Goal: Task Accomplishment & Management: Use online tool/utility

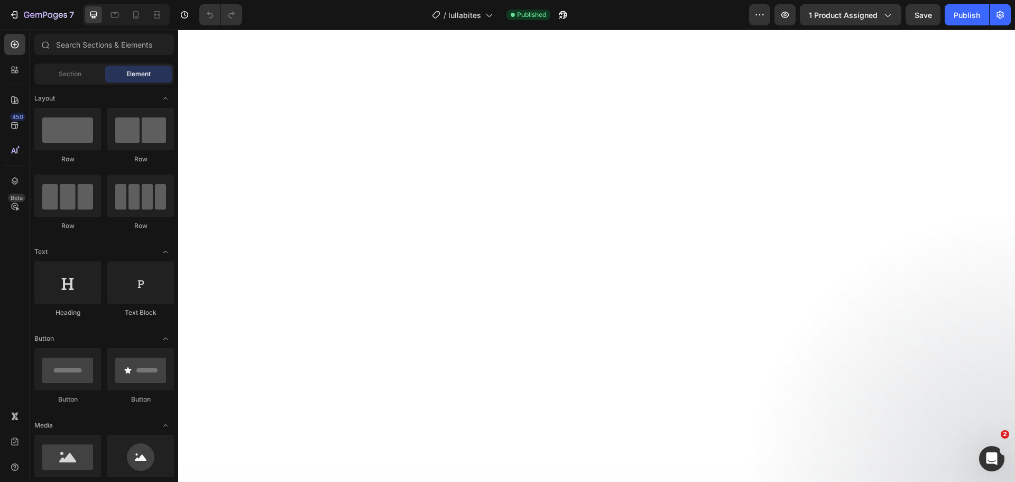
scroll to position [4838, 0]
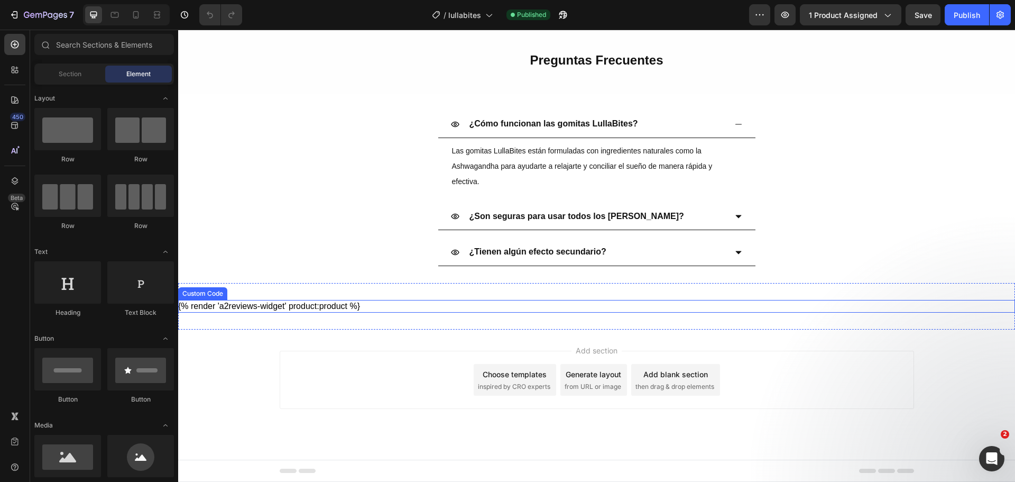
click at [401, 308] on div "{% render 'a2reviews-widget' product:product %}" at bounding box center [596, 306] width 837 height 13
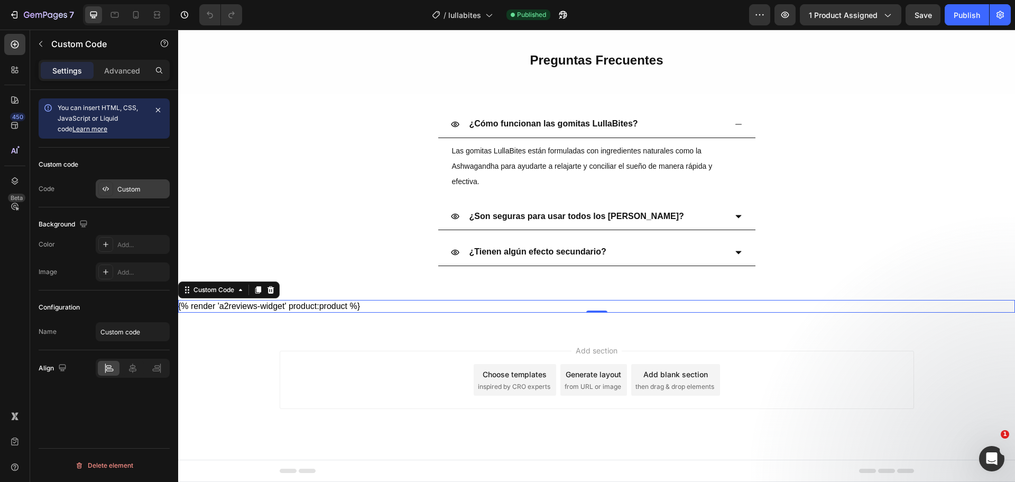
click at [133, 184] on div "Custom" at bounding box center [133, 188] width 74 height 19
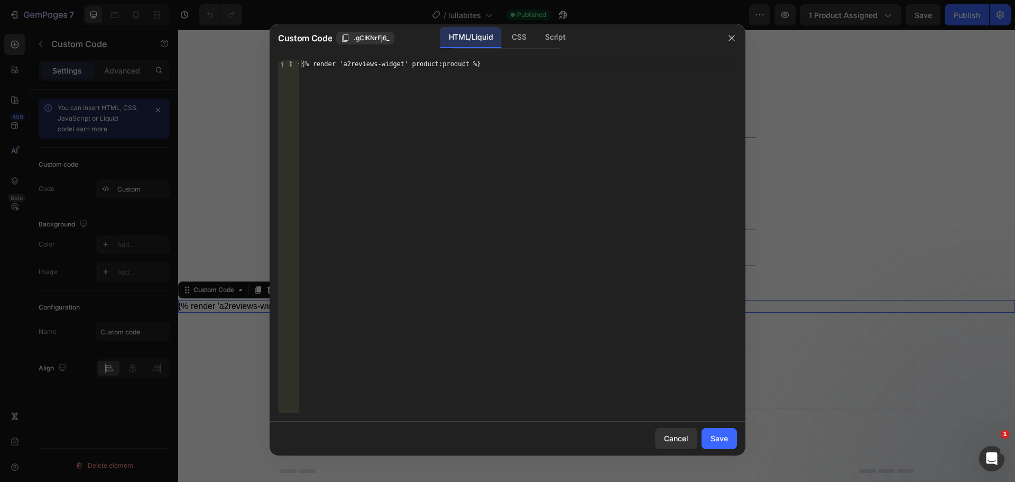
type textarea "{% render 'a2reviews-widget' product:product %}"
drag, startPoint x: 475, startPoint y: 70, endPoint x: 257, endPoint y: 54, distance: 219.5
click at [257, 54] on div "Custom Code .gCIKNrFj6_ HTML/Liquid CSS Script {% render 'a2reviews-widget' pro…" at bounding box center [507, 241] width 1015 height 482
click at [739, 37] on button "button" at bounding box center [732, 38] width 17 height 17
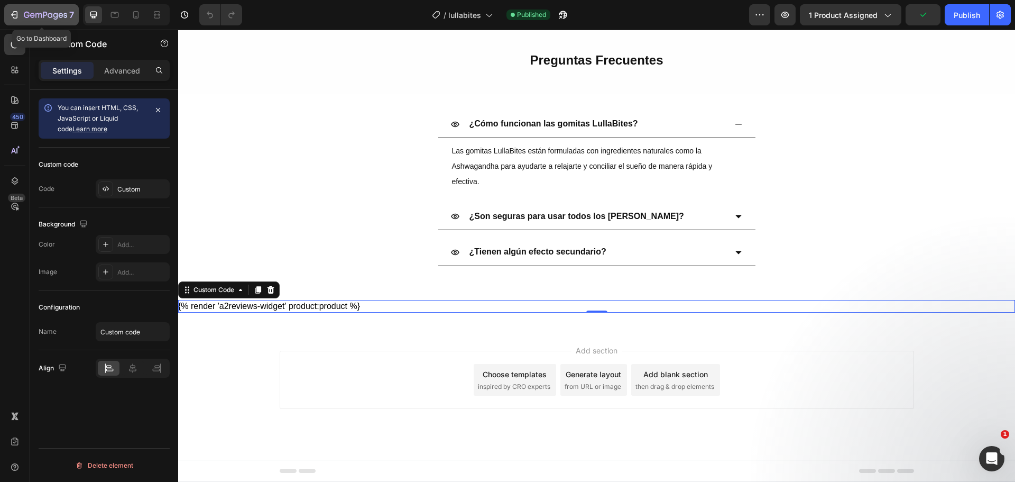
click at [57, 17] on icon "button" at bounding box center [45, 15] width 43 height 9
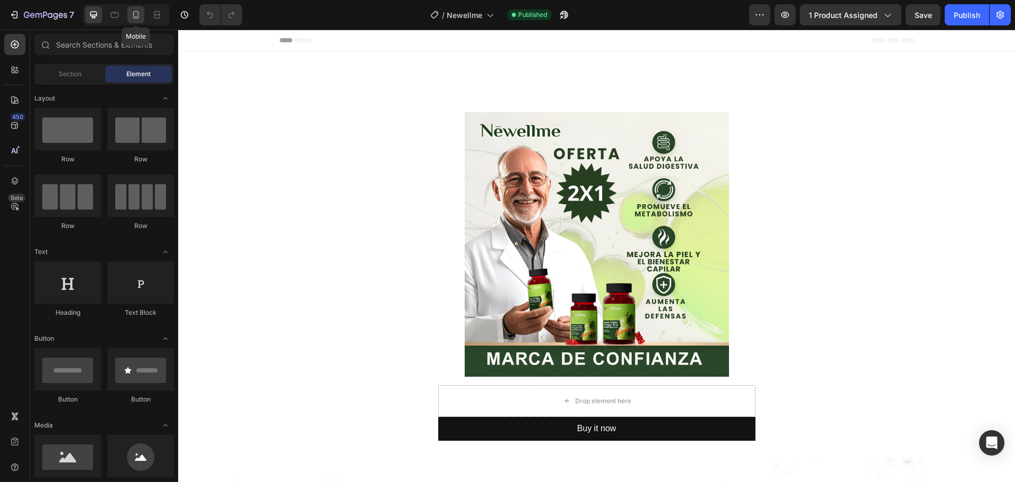
click at [141, 9] on div at bounding box center [135, 14] width 17 height 17
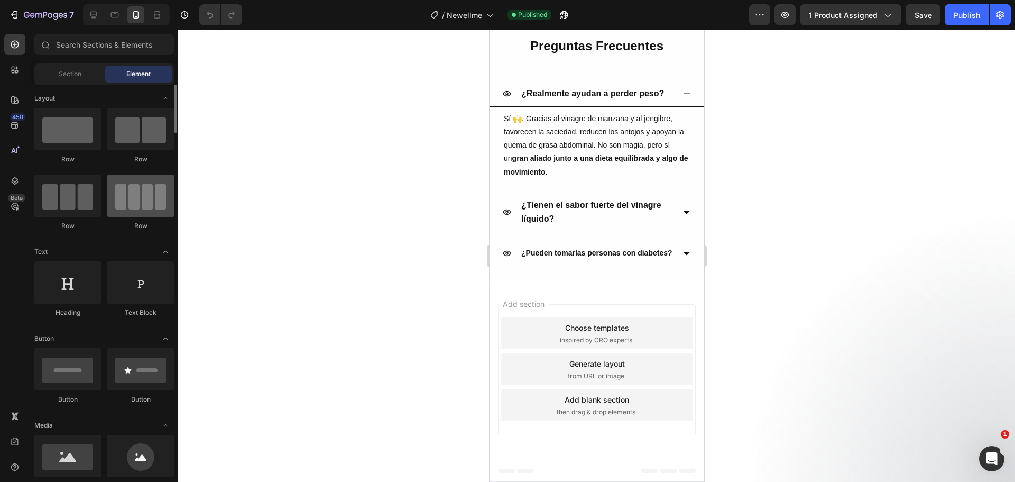
scroll to position [2528, 0]
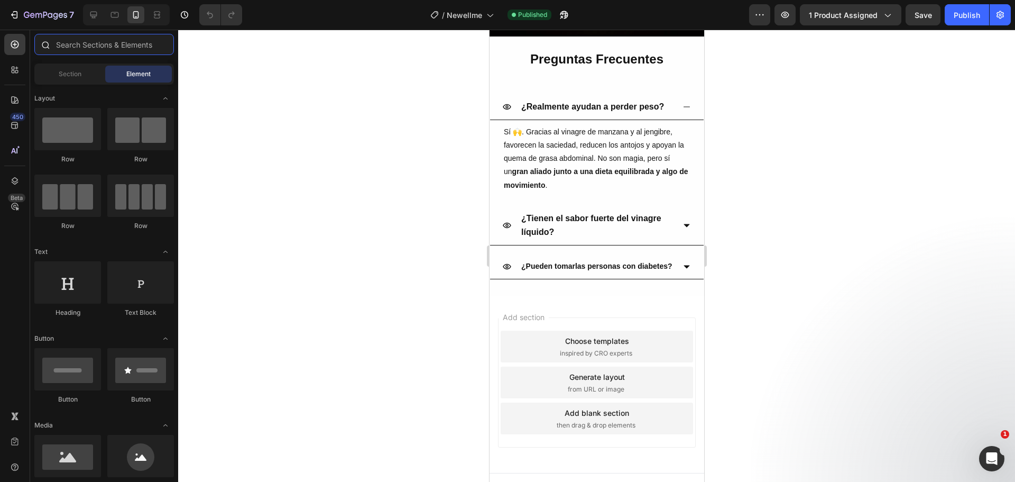
click at [78, 44] on input "text" at bounding box center [104, 44] width 140 height 21
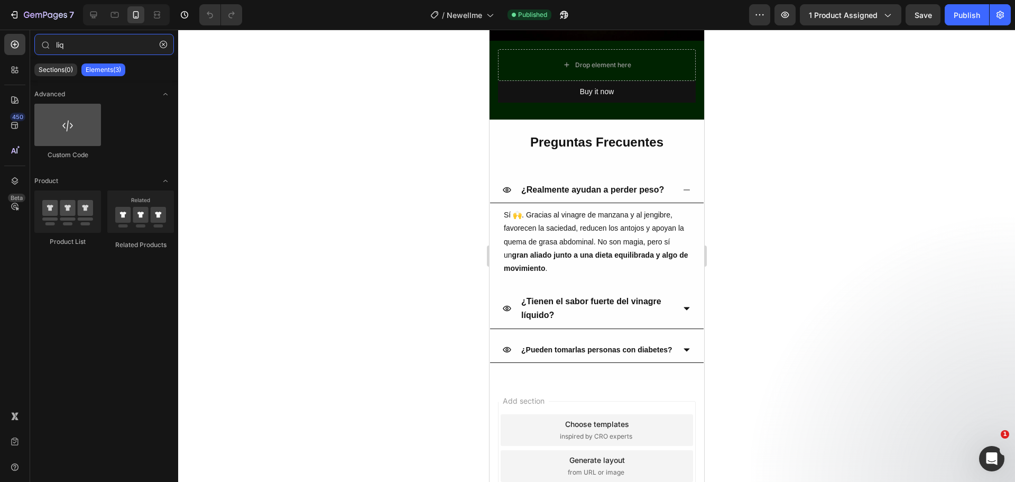
type input "liq"
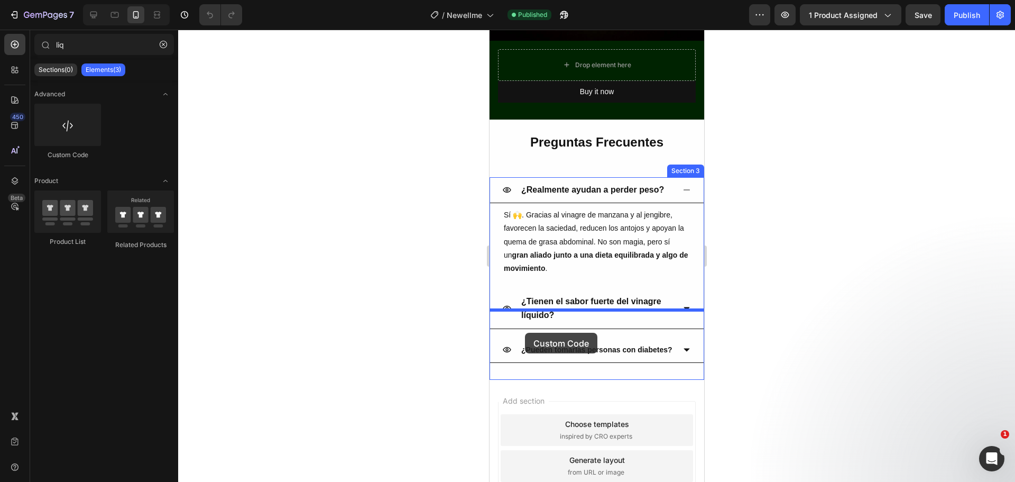
drag, startPoint x: 548, startPoint y: 143, endPoint x: 525, endPoint y: 333, distance: 191.4
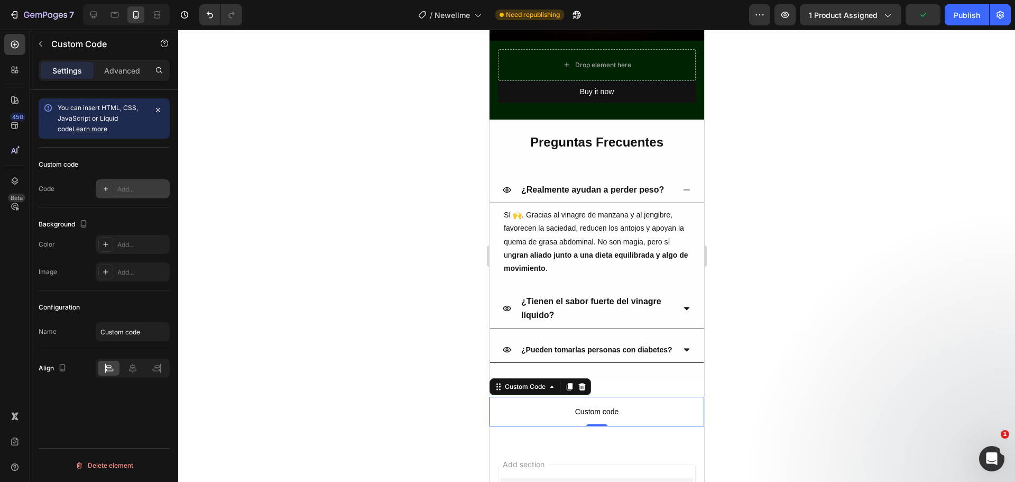
click at [114, 188] on div "Add..." at bounding box center [133, 188] width 74 height 19
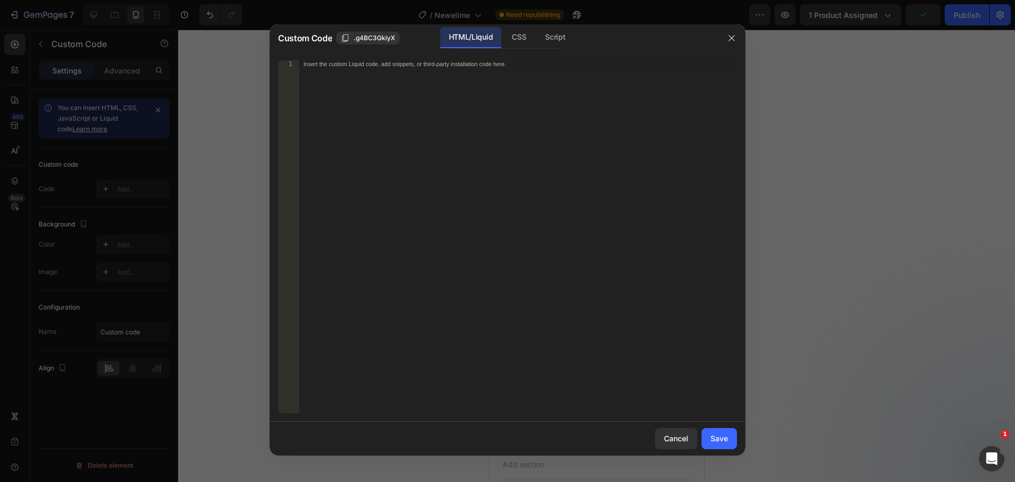
click at [533, 74] on div "Insert the custom Liquid code, add snippets, or third-party installation code h…" at bounding box center [518, 244] width 438 height 368
paste textarea "{% render 'a2reviews-widget' product:product %}"
type textarea "{% render 'a2reviews-widget' product:product %}"
click at [720, 432] on button "Save" at bounding box center [719, 438] width 35 height 21
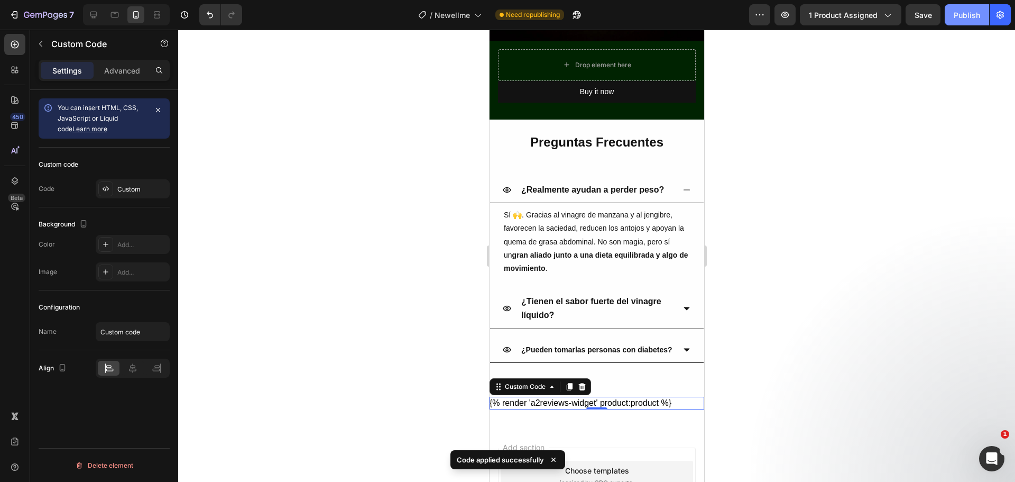
click at [973, 10] on div "Publish" at bounding box center [967, 15] width 26 height 11
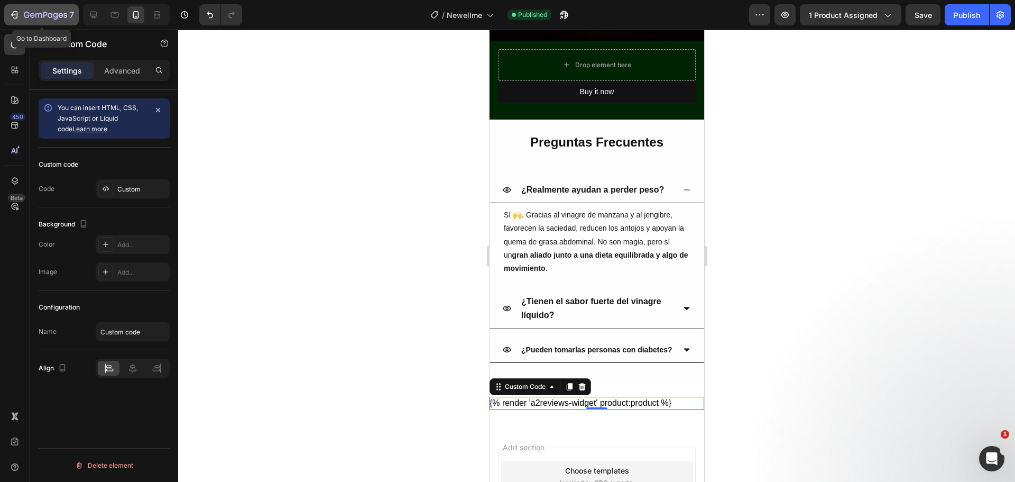
click at [50, 19] on icon "button" at bounding box center [45, 15] width 43 height 9
